Goal: Navigation & Orientation: Find specific page/section

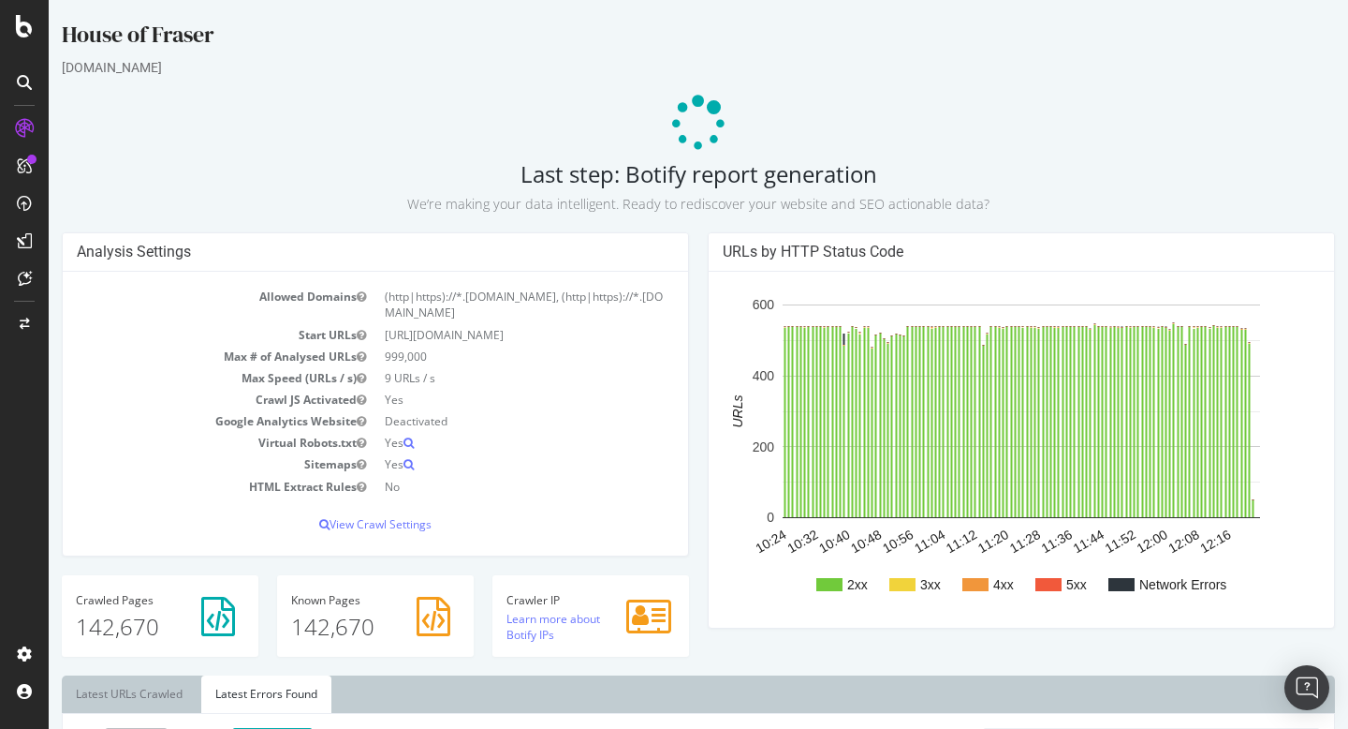
scroll to position [321, 0]
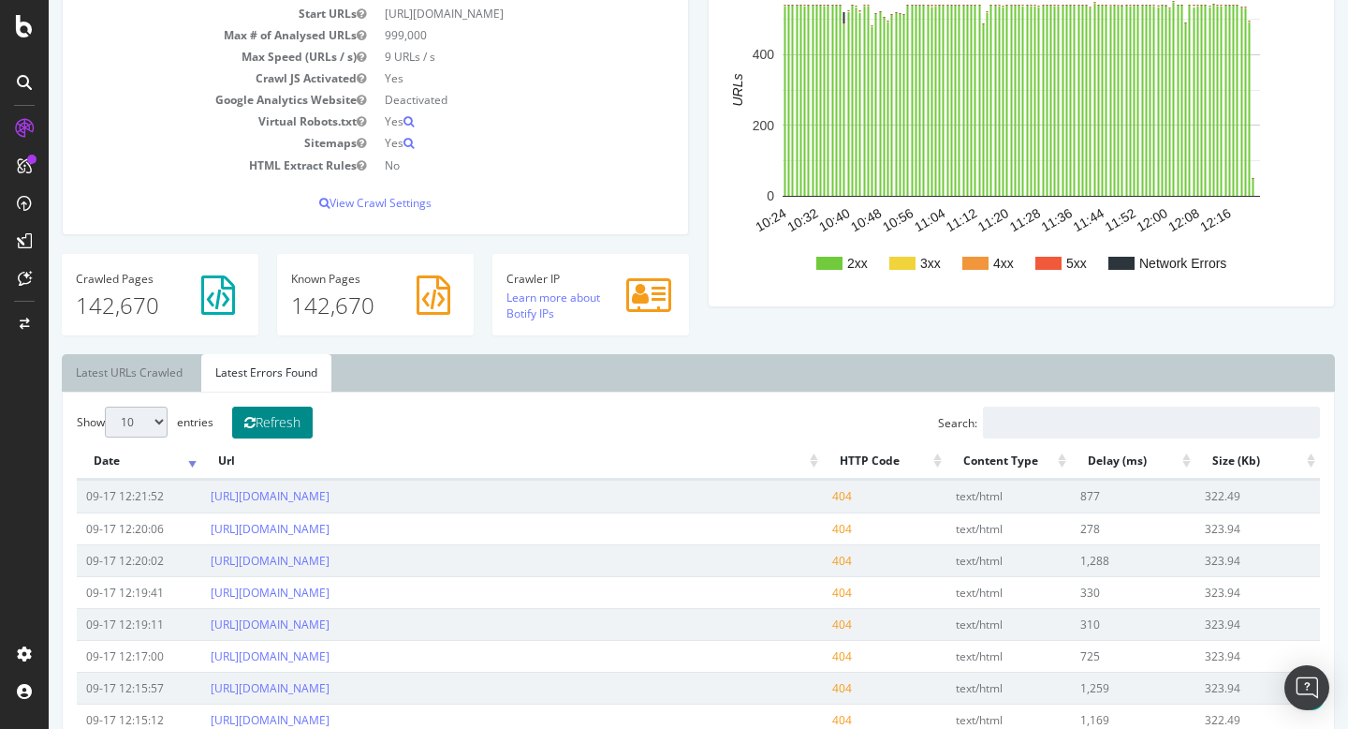
click at [278, 434] on button "Refresh" at bounding box center [272, 422] width 81 height 32
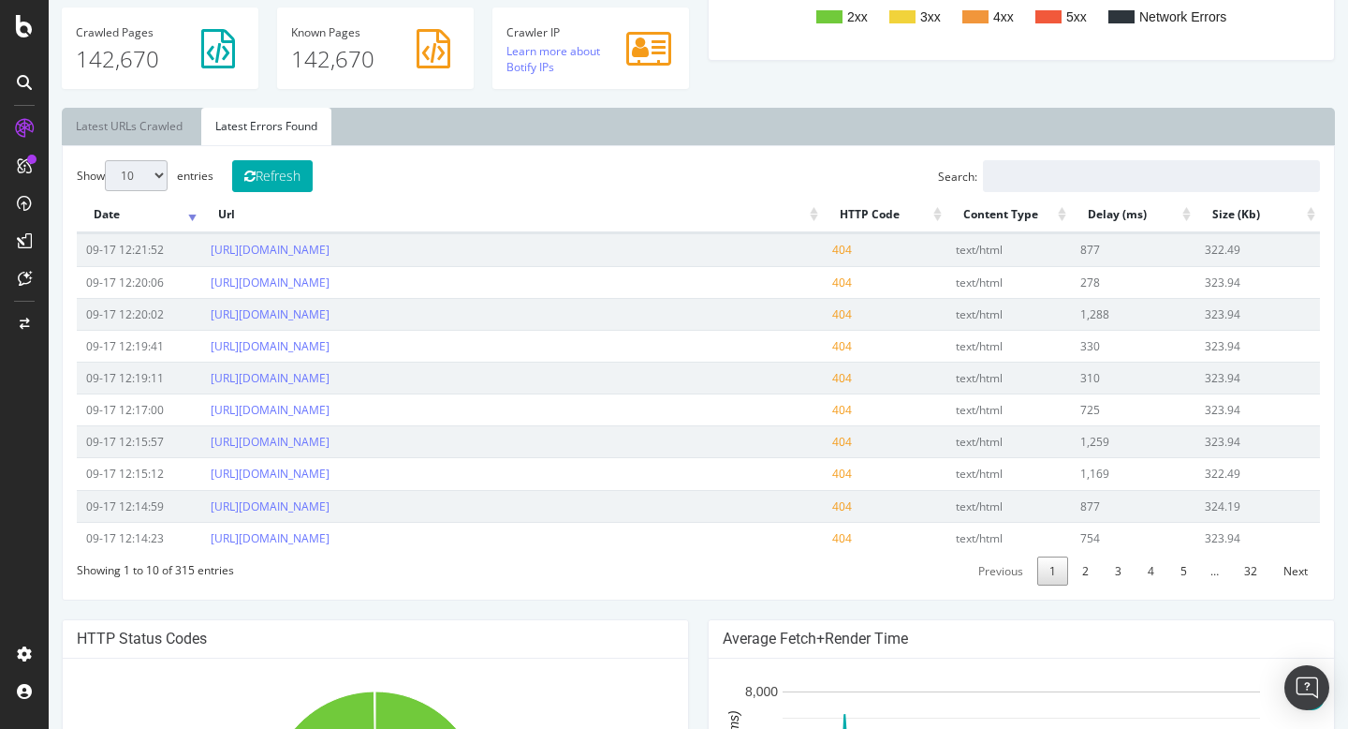
scroll to position [567, 0]
click at [184, 133] on link "Latest URLs Crawled" at bounding box center [129, 127] width 135 height 37
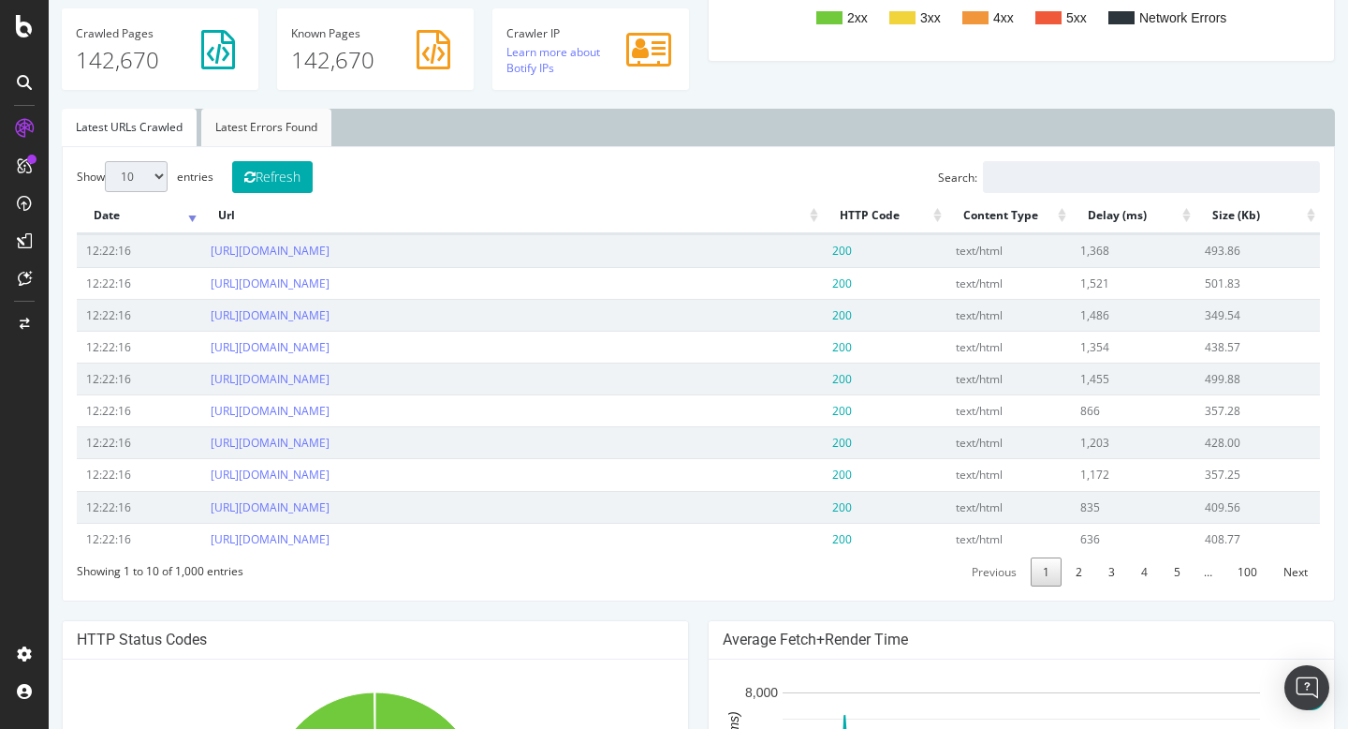
click at [275, 130] on link "Latest Errors Found" at bounding box center [266, 127] width 130 height 37
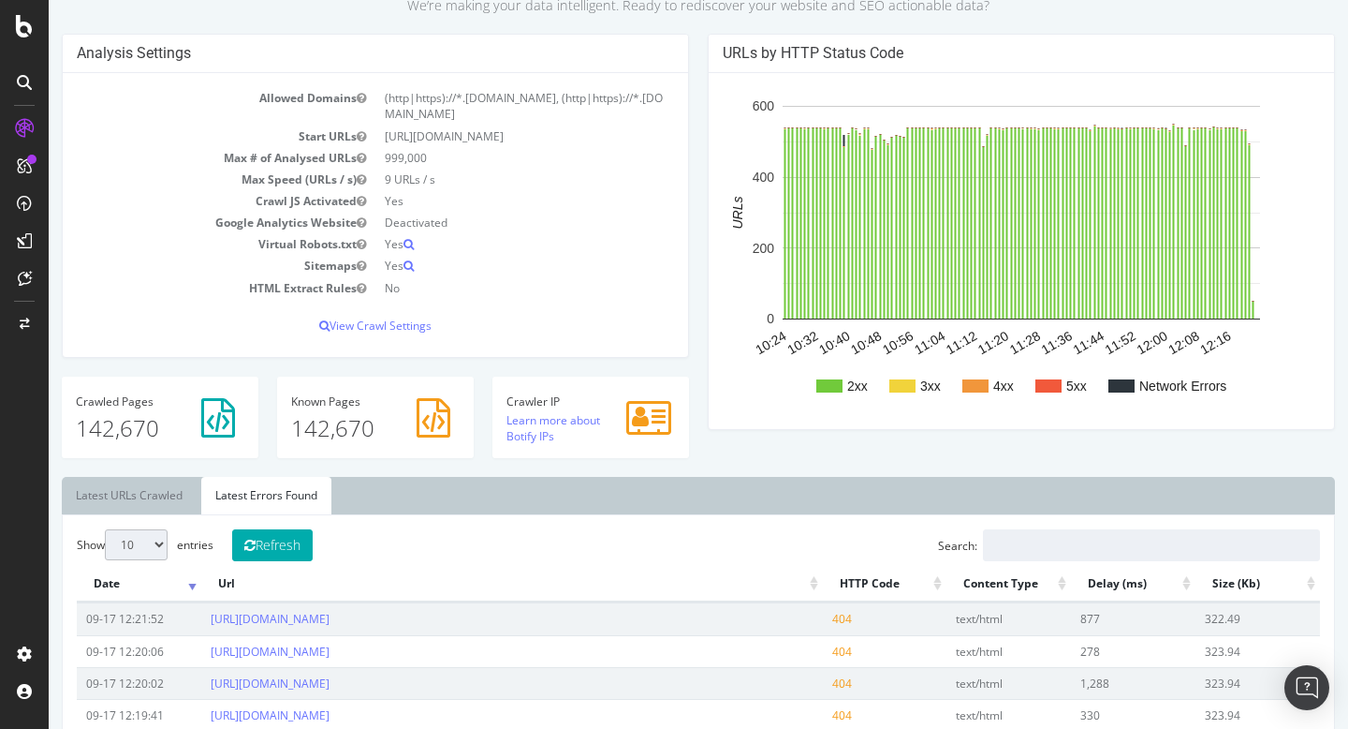
scroll to position [0, 0]
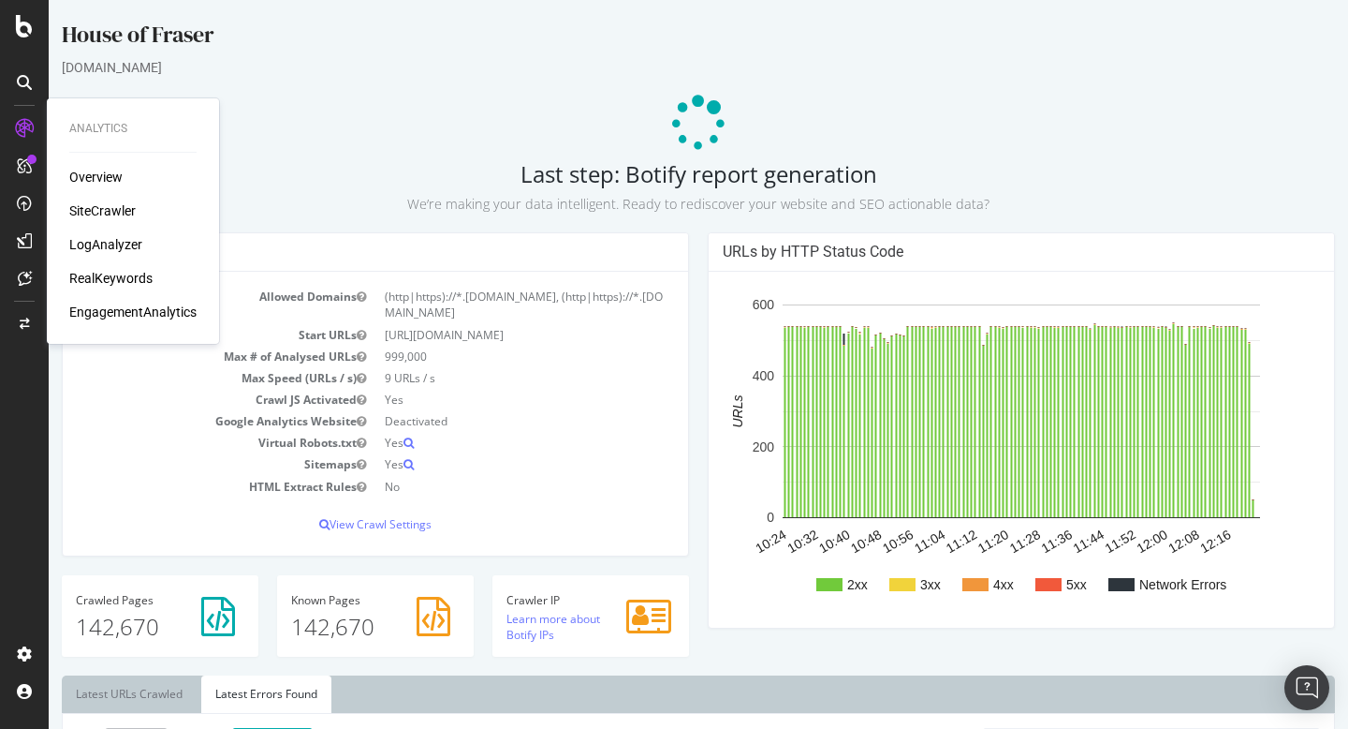
click at [81, 172] on div "Overview" at bounding box center [95, 177] width 53 height 19
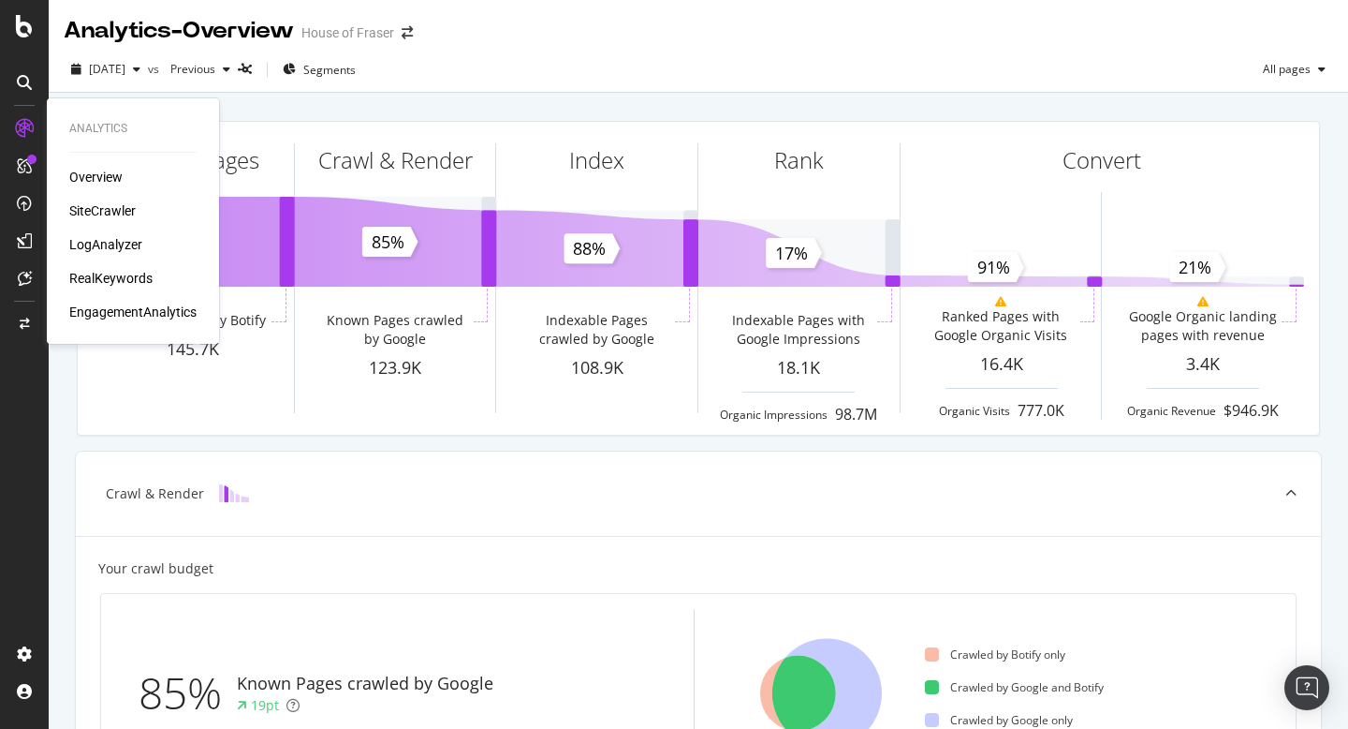
click at [108, 171] on div "Overview" at bounding box center [95, 177] width 53 height 19
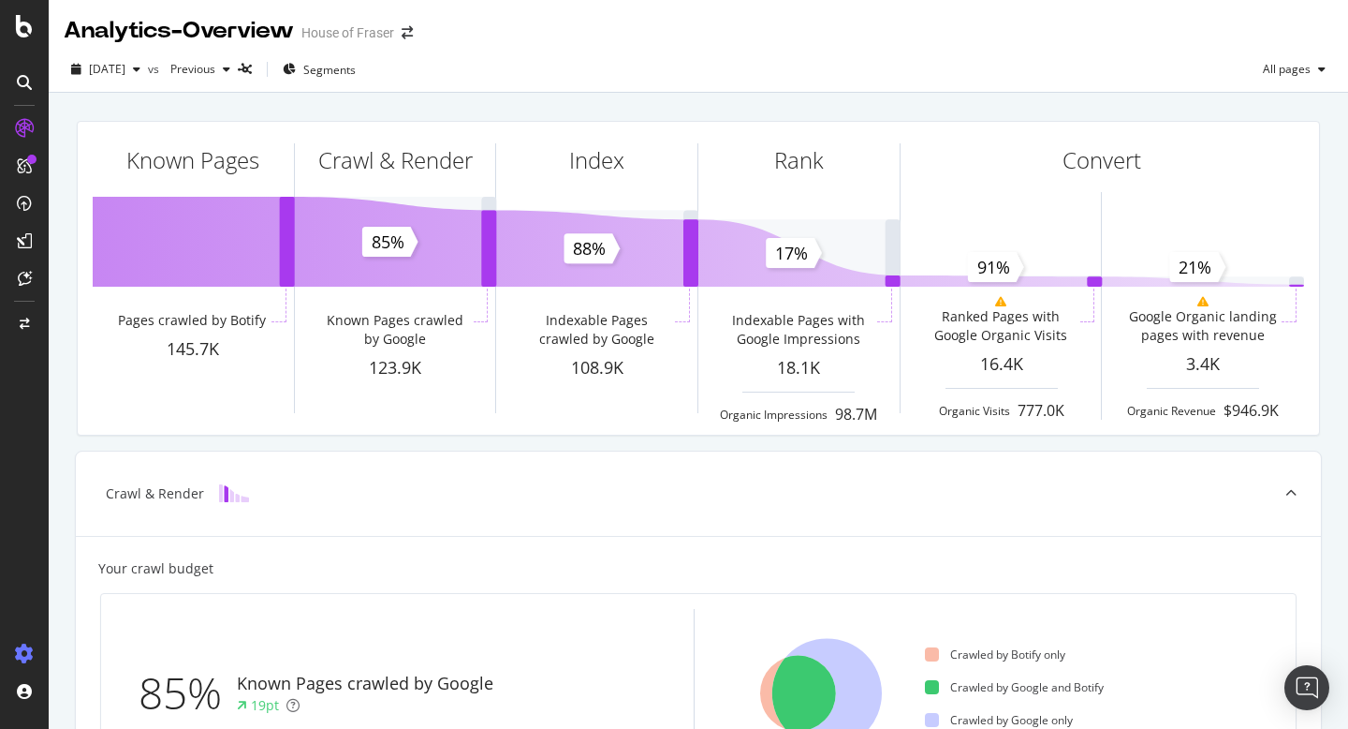
click at [36, 641] on div at bounding box center [24, 654] width 45 height 30
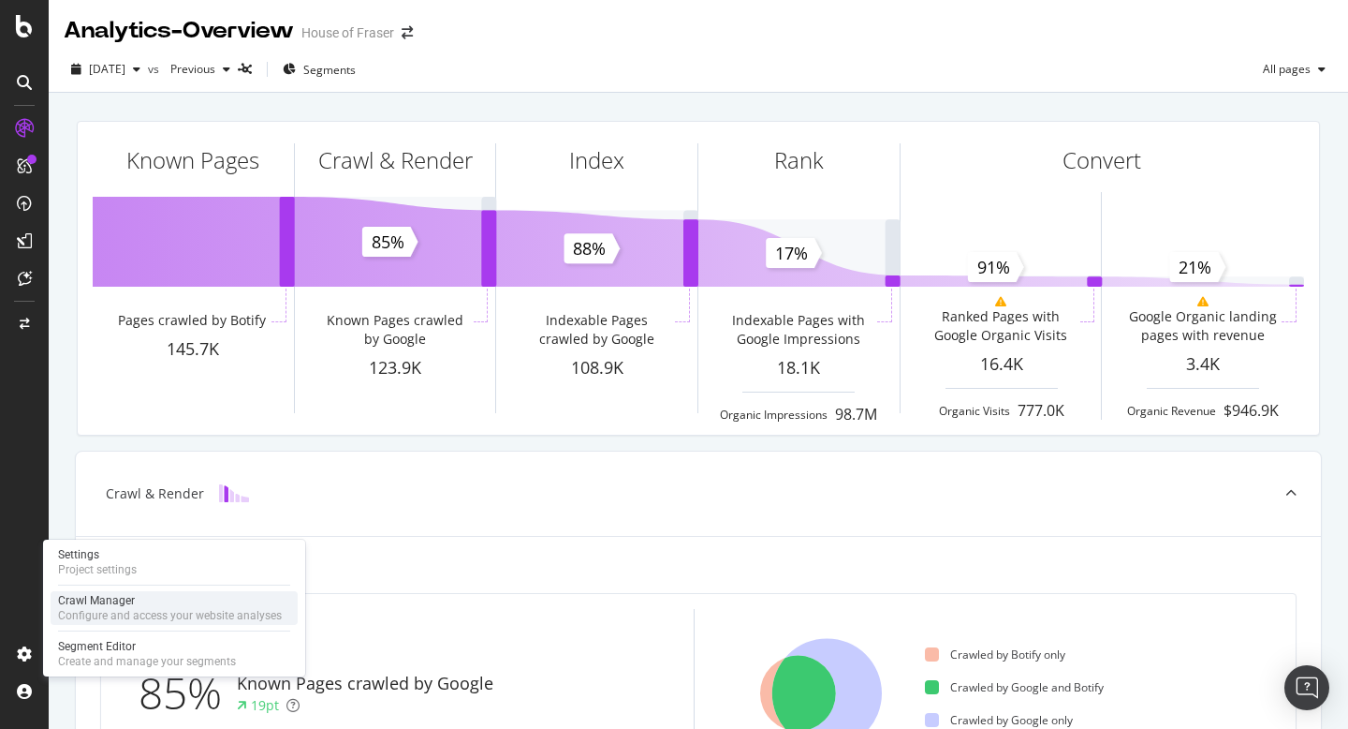
click at [144, 611] on div "Configure and access your website analyses" at bounding box center [170, 615] width 224 height 15
